Goal: Register for event/course

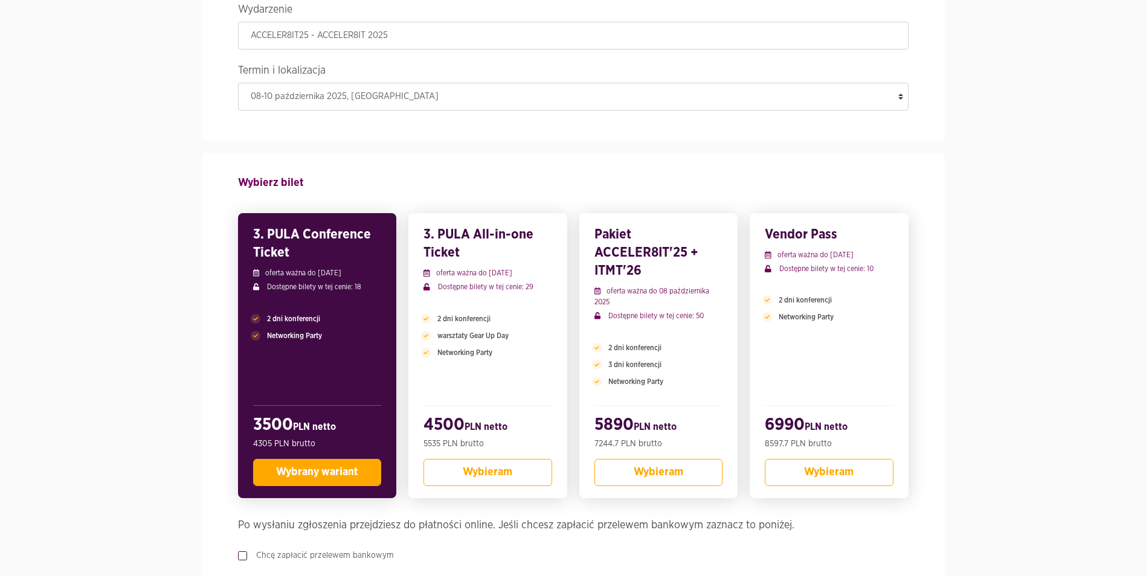
scroll to position [126, 0]
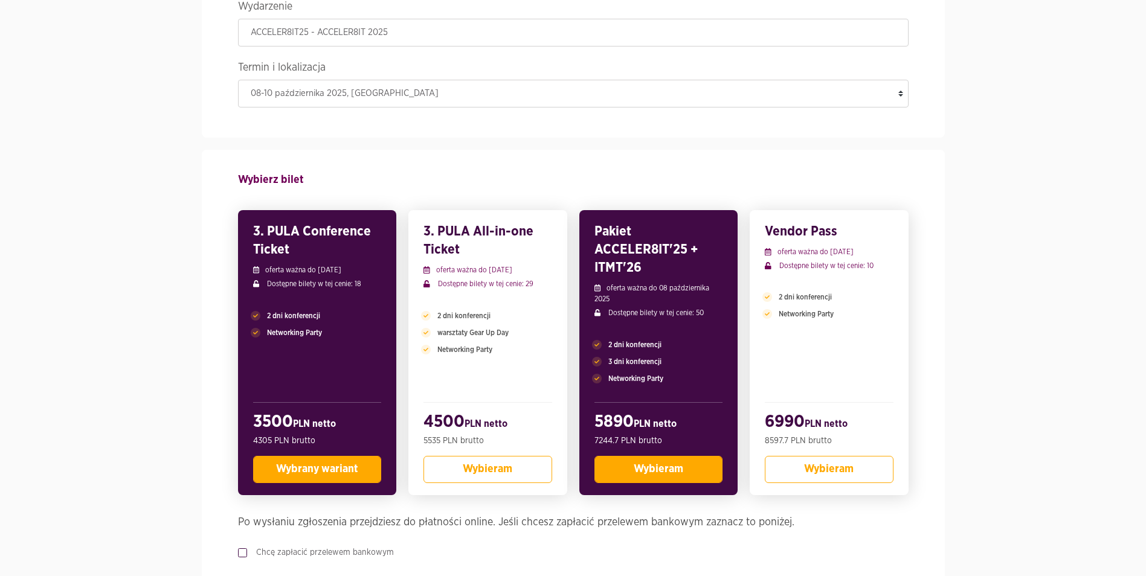
click at [658, 471] on span "Wybieram" at bounding box center [659, 469] width 50 height 11
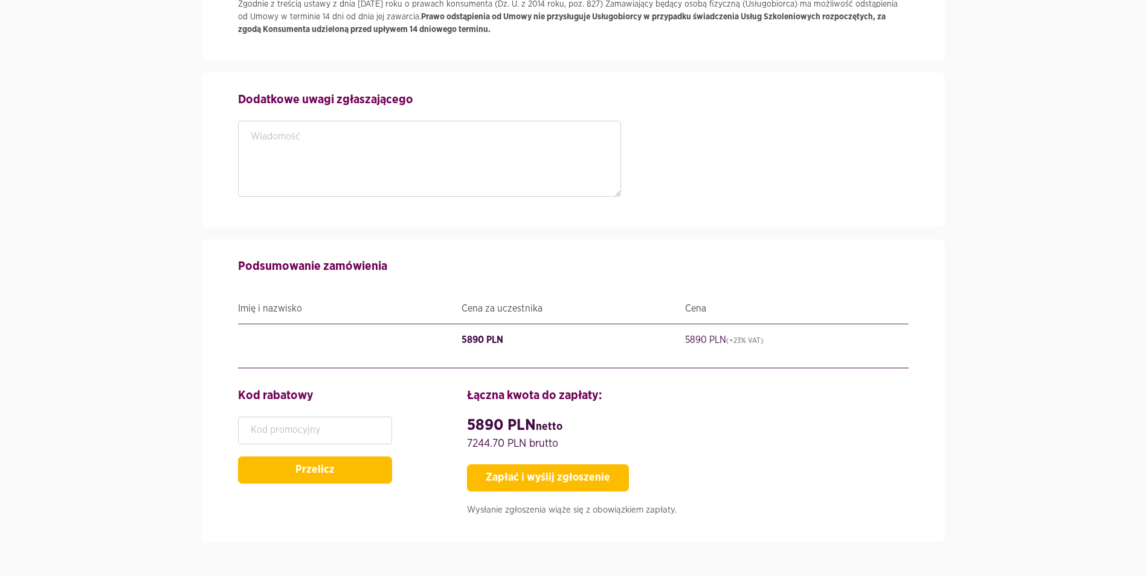
scroll to position [1867, 0]
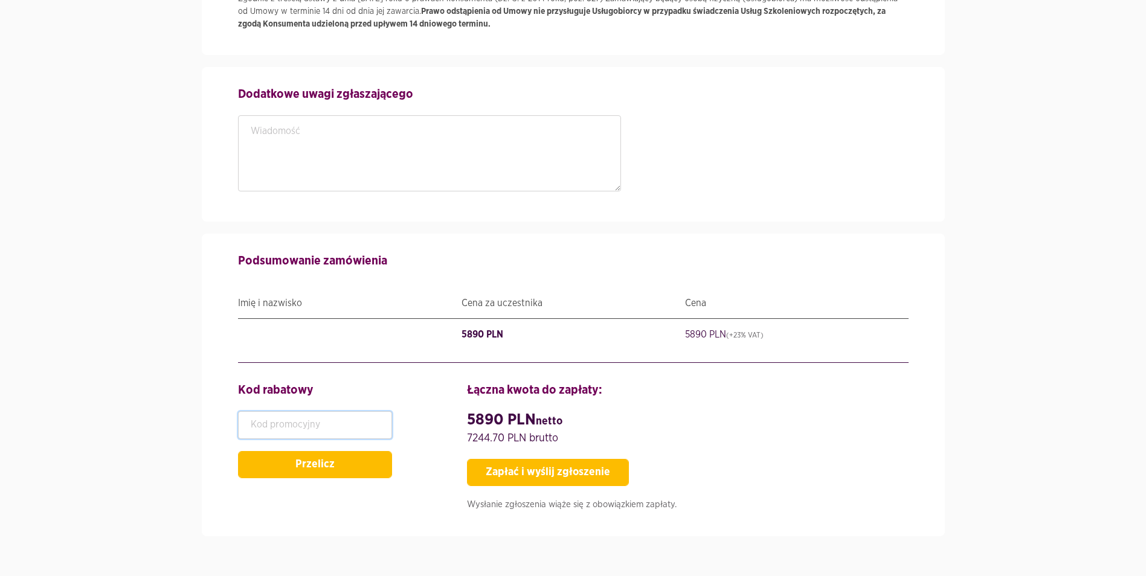
click at [318, 417] on input "text" at bounding box center [315, 425] width 154 height 28
paste input "SPEAKERPASS"
type input "SPEAKERPASS"
click at [346, 454] on button "Przelicz" at bounding box center [315, 464] width 154 height 27
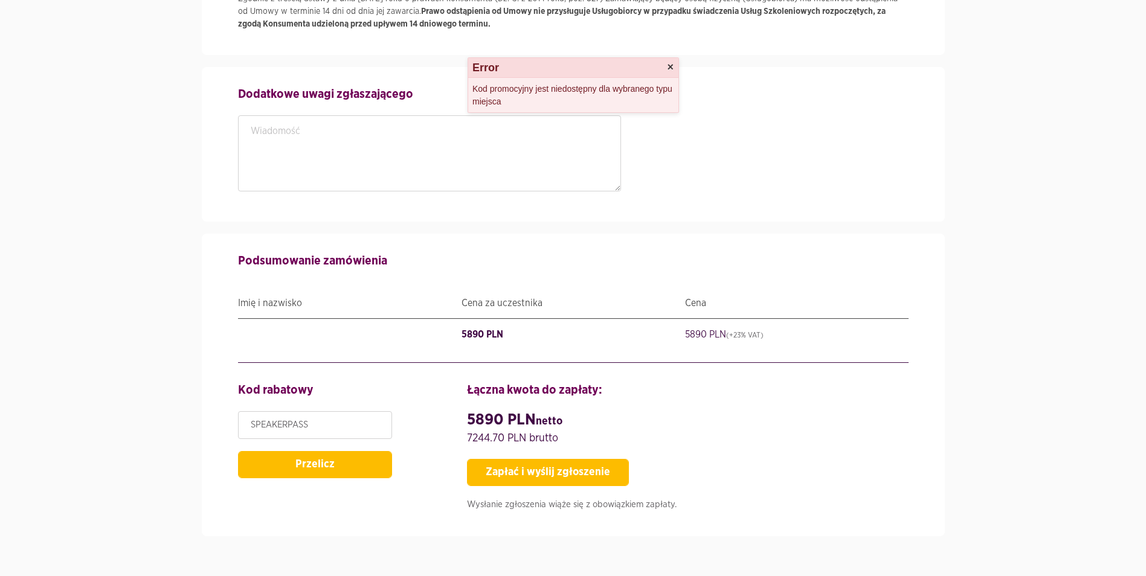
click at [670, 65] on button "×" at bounding box center [670, 67] width 7 height 11
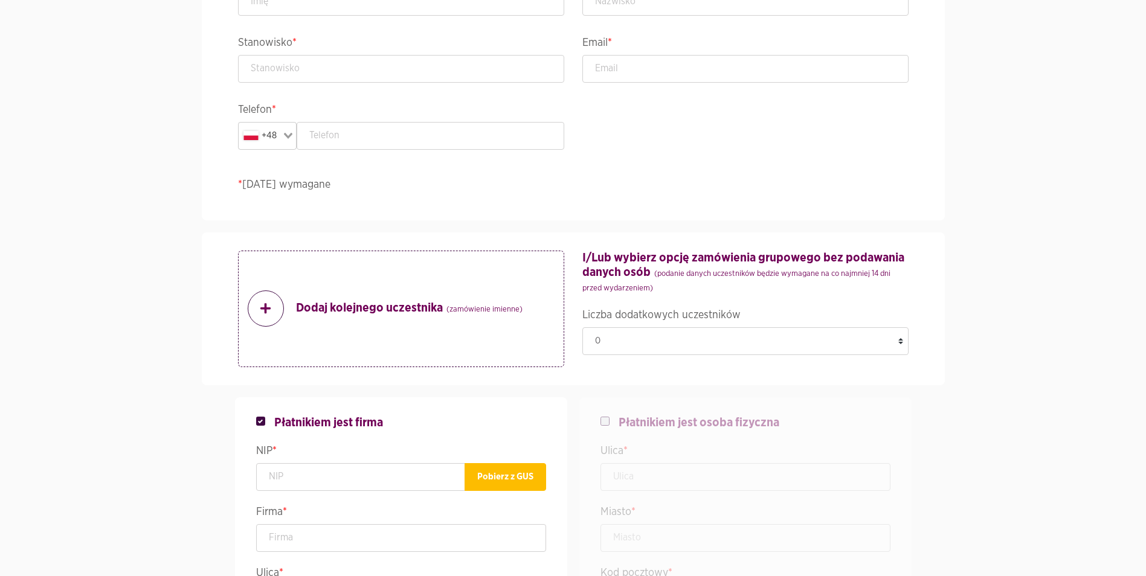
scroll to position [355, 0]
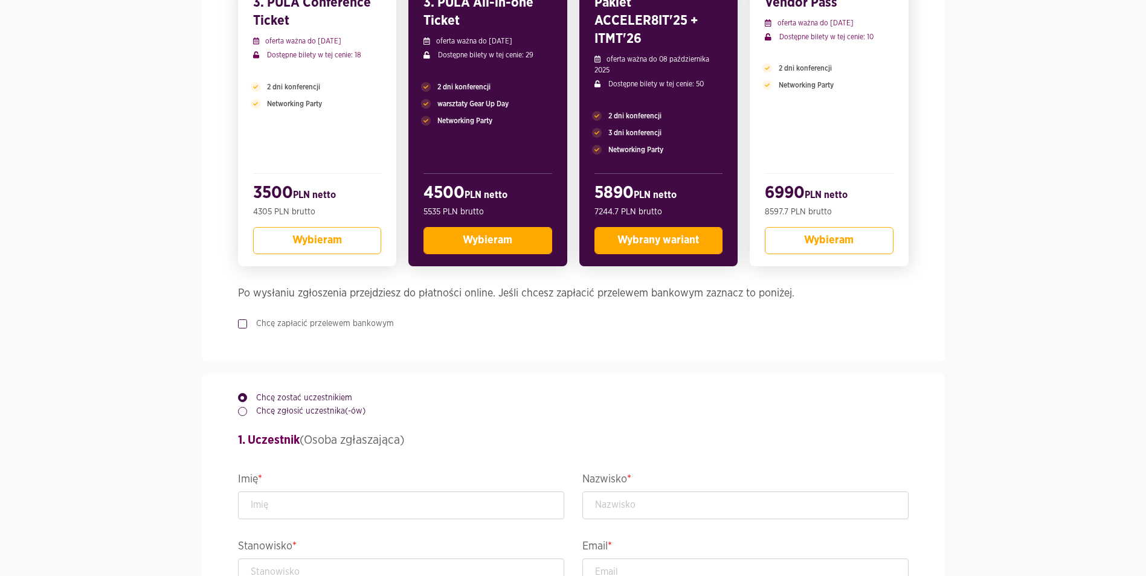
click at [509, 250] on button "Wybieram" at bounding box center [487, 240] width 129 height 27
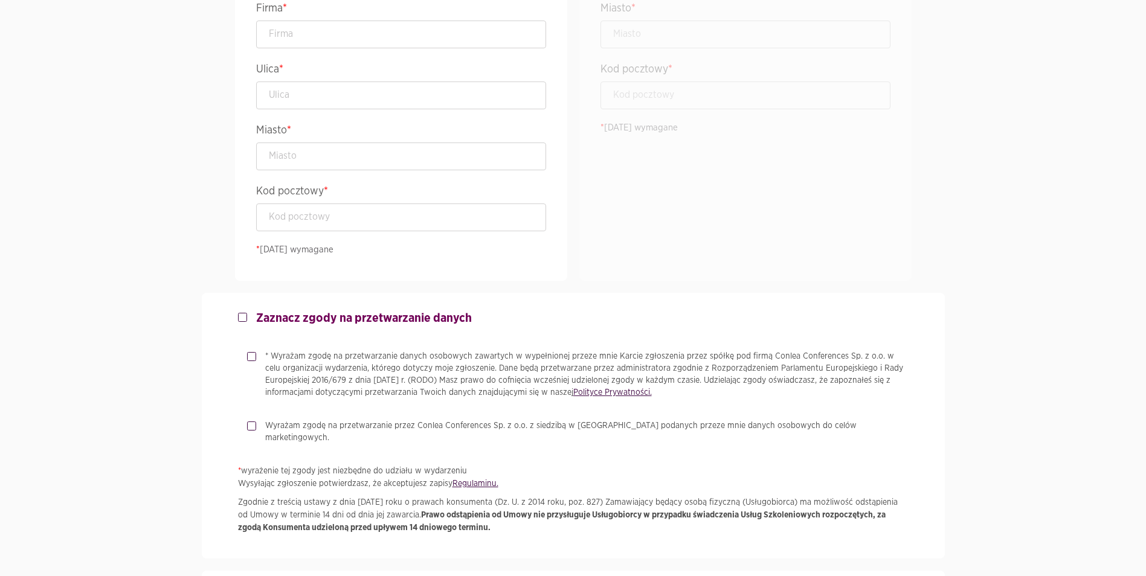
scroll to position [1867, 0]
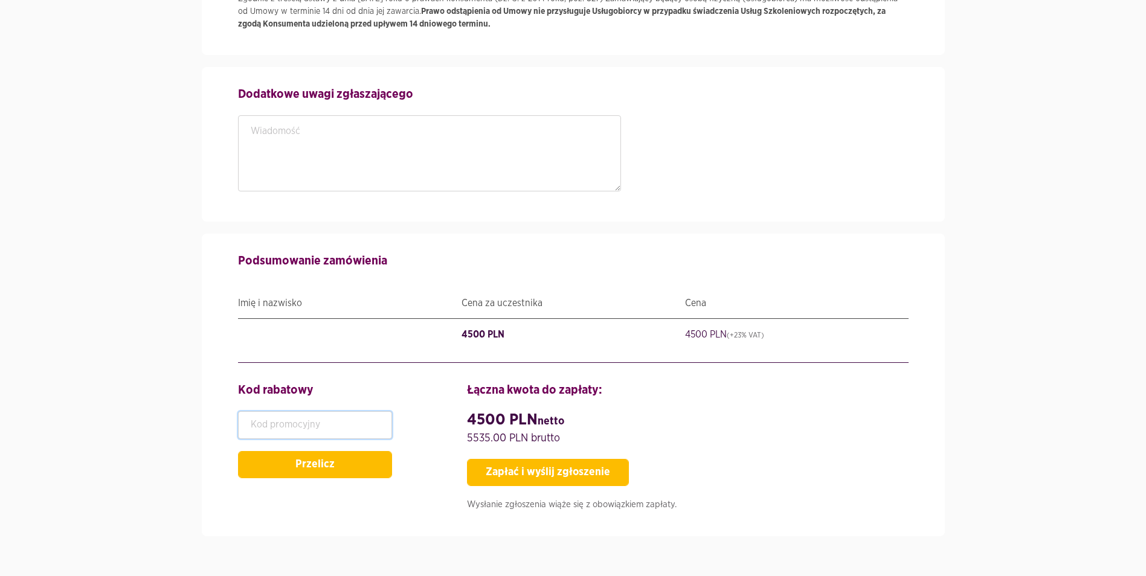
click at [320, 411] on input "text" at bounding box center [315, 425] width 154 height 28
paste input "SPEAKERPASS"
type input "SPEAKERPASS"
click at [363, 453] on button "Przelicz" at bounding box center [315, 464] width 154 height 27
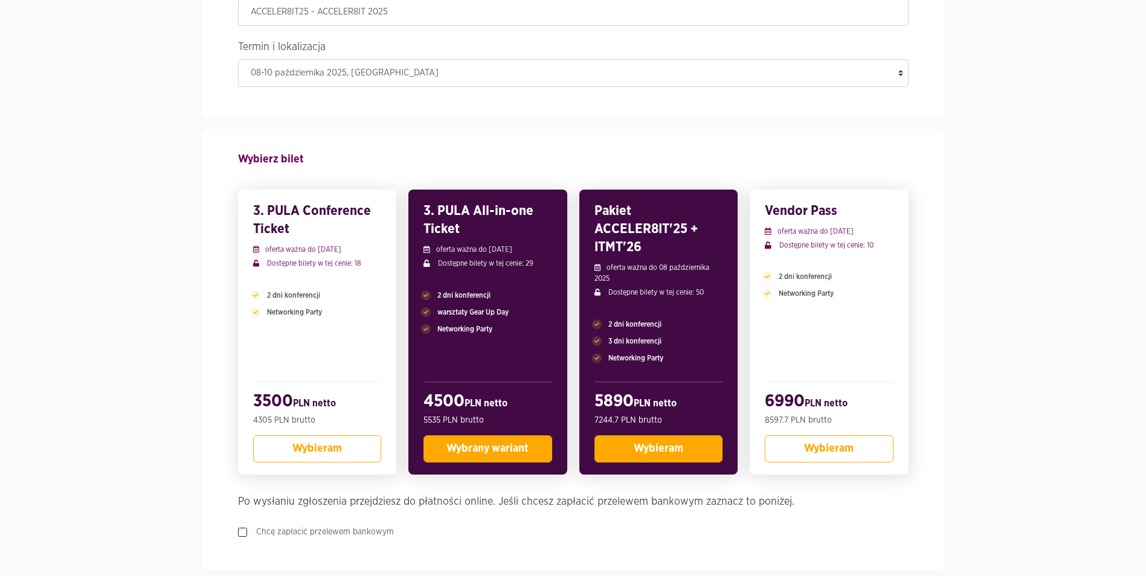
scroll to position [138, 0]
